Goal: Task Accomplishment & Management: Use online tool/utility

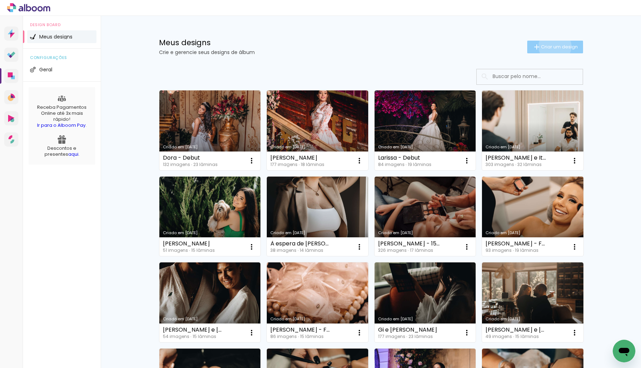
click at [553, 46] on span "Criar um design" at bounding box center [559, 47] width 37 height 5
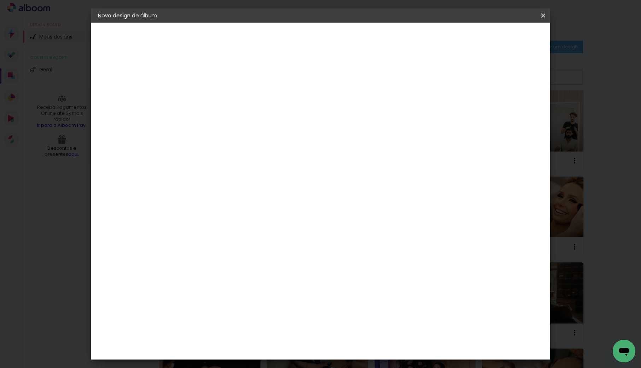
click at [213, 101] on div at bounding box center [213, 100] width 0 height 1
type input "Valentina - Ensaio"
type paper-input "Valentina - Ensaio"
click at [213, 97] on input "Valentina - Ensaio" at bounding box center [213, 94] width 0 height 11
type input "Valentina V. - Ensaio"
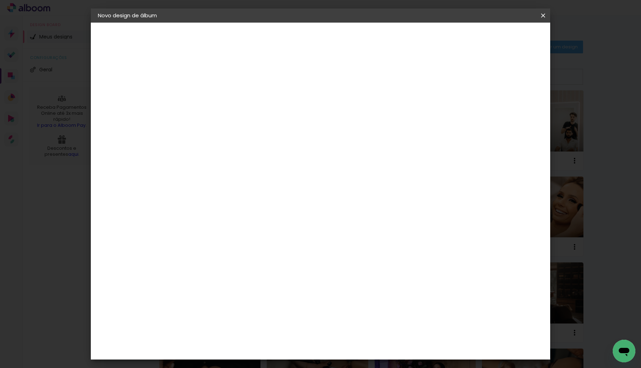
type paper-input "Valentina V. - Ensaio"
click at [0, 0] on slot "Avançar" at bounding box center [0, 0] width 0 height 0
click at [270, 127] on paper-input-container at bounding box center [231, 135] width 76 height 16
type input "pó"
type paper-input "pó"
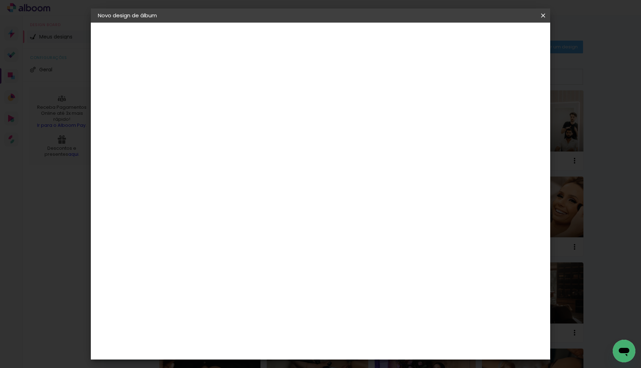
click at [232, 160] on div "PósClick" at bounding box center [220, 160] width 23 height 6
click at [327, 41] on paper-button "Avançar" at bounding box center [309, 37] width 35 height 12
click at [241, 119] on input "text" at bounding box center [227, 123] width 28 height 11
drag, startPoint x: 324, startPoint y: 174, endPoint x: 325, endPoint y: 165, distance: 8.8
click at [324, 174] on paper-item "Thin" at bounding box center [366, 174] width 141 height 14
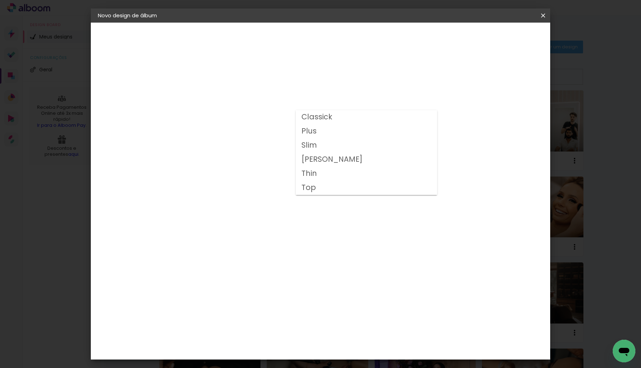
type input "Thin"
click at [261, 201] on span "20 × 30" at bounding box center [244, 208] width 33 height 14
click at [0, 0] on slot "Avançar" at bounding box center [0, 0] width 0 height 0
click at [504, 38] on span "Iniciar design" at bounding box center [488, 37] width 32 height 5
